Goal: Obtain resource: Download file/media

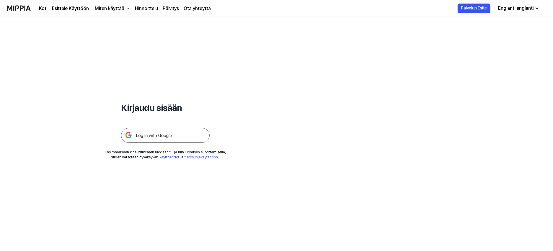
click at [170, 131] on img at bounding box center [165, 135] width 89 height 15
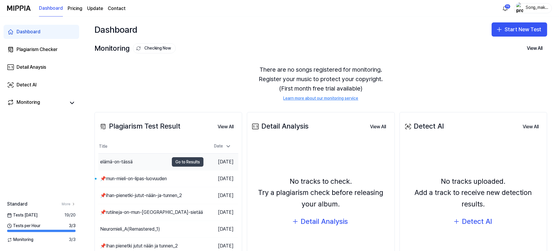
click at [179, 159] on button "Go to Results" at bounding box center [188, 161] width 32 height 9
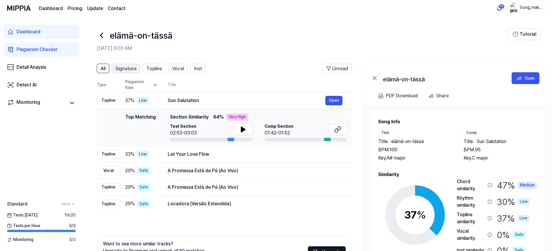
click at [128, 66] on span "Signature" at bounding box center [125, 68] width 21 height 7
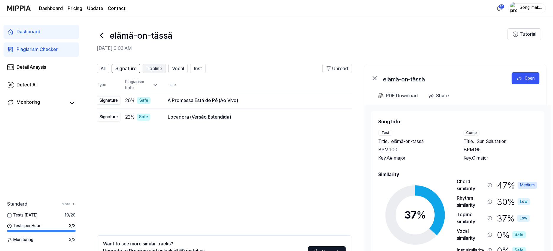
click at [152, 67] on span "Topline" at bounding box center [154, 68] width 16 height 7
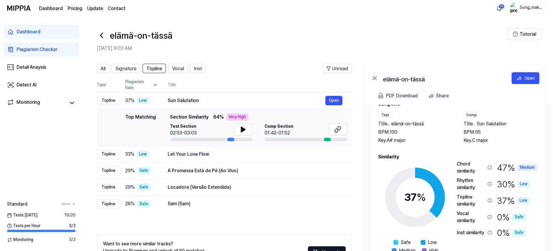
scroll to position [18, 0]
click at [410, 94] on div "PDF Download" at bounding box center [402, 96] width 32 height 8
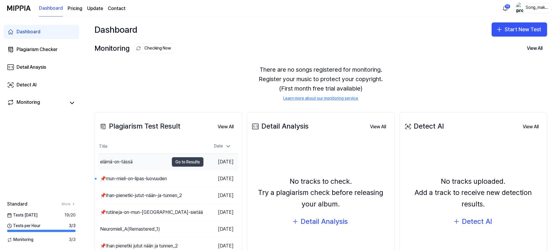
click at [178, 160] on button "Go to Results" at bounding box center [188, 161] width 32 height 9
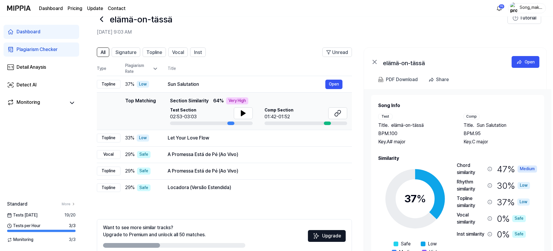
scroll to position [12, 0]
